Goal: Find contact information: Find contact information

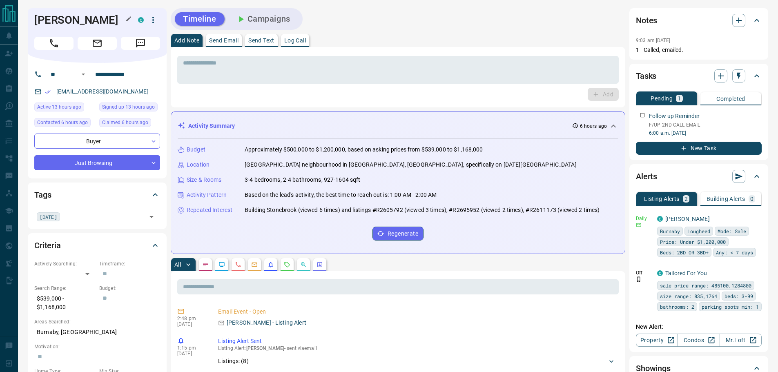
click at [68, 24] on h1 "[PERSON_NAME]" at bounding box center [79, 19] width 91 height 13
copy div "[PERSON_NAME] C"
drag, startPoint x: 92, startPoint y: 76, endPoint x: 87, endPoint y: 76, distance: 5.3
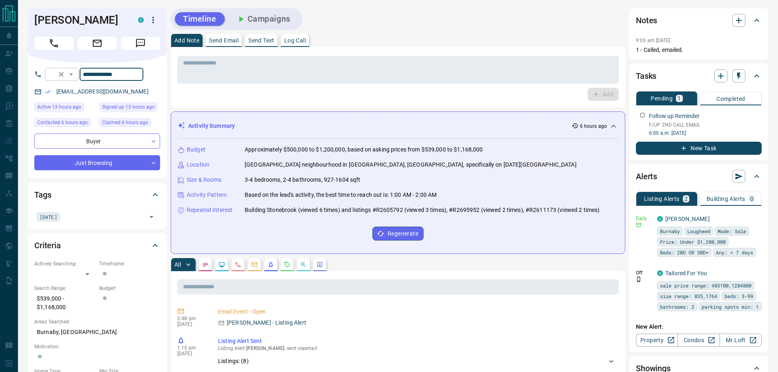
click at [87, 76] on div "**********" at bounding box center [94, 74] width 98 height 13
drag, startPoint x: 115, startPoint y: 93, endPoint x: 57, endPoint y: 93, distance: 58.4
click at [57, 93] on div "[EMAIL_ADDRESS][DOMAIN_NAME]" at bounding box center [97, 91] width 126 height 13
copy link "[EMAIL_ADDRESS][DOMAIN_NAME]"
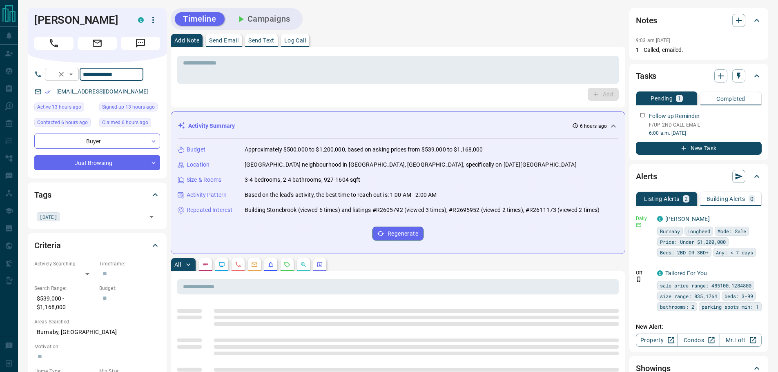
drag, startPoint x: 136, startPoint y: 74, endPoint x: 89, endPoint y: 74, distance: 47.8
click at [89, 74] on div "**********" at bounding box center [94, 74] width 98 height 13
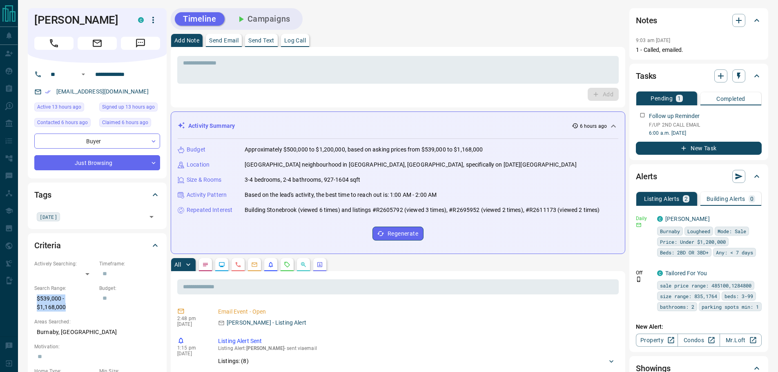
drag, startPoint x: 62, startPoint y: 308, endPoint x: 33, endPoint y: 301, distance: 29.4
click at [33, 301] on div "Criteria Actively Searching: ​ ​ Timeframe: ​ Search Range: $539,000 - $1,168,0…" at bounding box center [97, 362] width 139 height 259
copy p "$539,000 - $1,168,000"
click at [78, 333] on p "Burnaby, [GEOGRAPHIC_DATA]" at bounding box center [97, 331] width 126 height 13
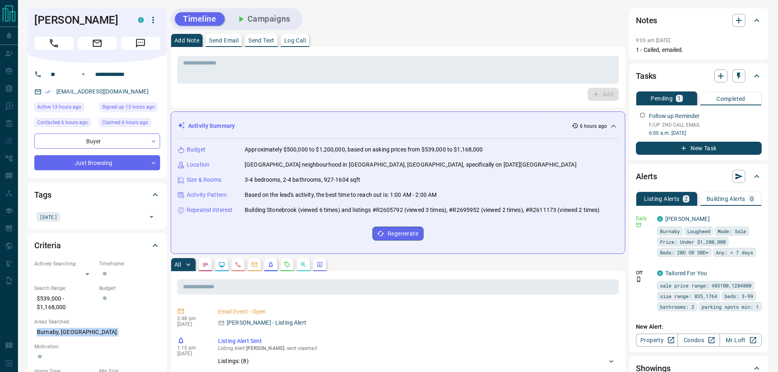
click at [78, 333] on p "Burnaby, [GEOGRAPHIC_DATA]" at bounding box center [97, 331] width 126 height 13
copy p "Burnaby, [GEOGRAPHIC_DATA]"
